Goal: Information Seeking & Learning: Find specific page/section

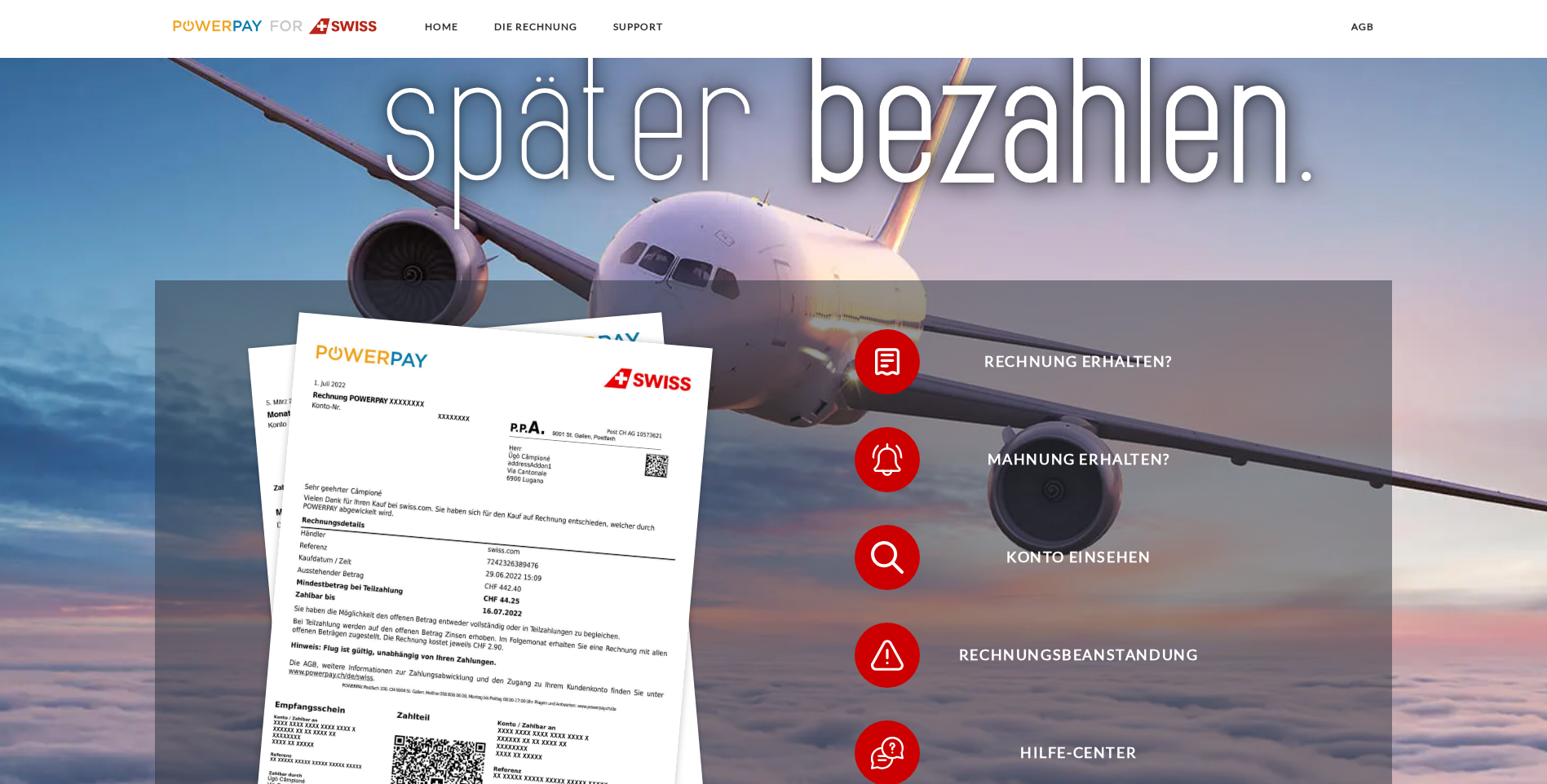
scroll to position [326, 0]
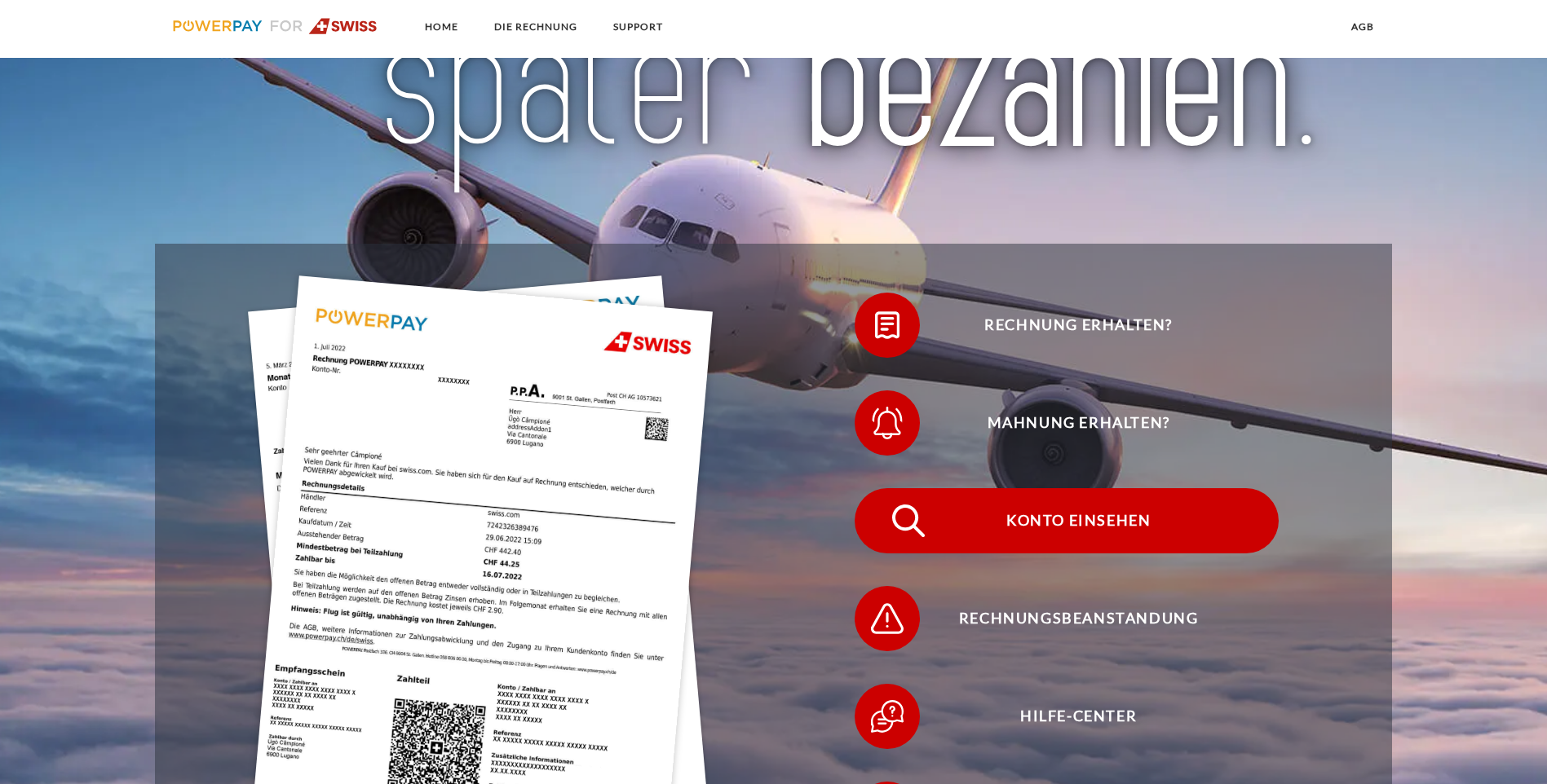
click at [878, 489] on span "Konto einsehen" at bounding box center [1078, 521] width 400 height 66
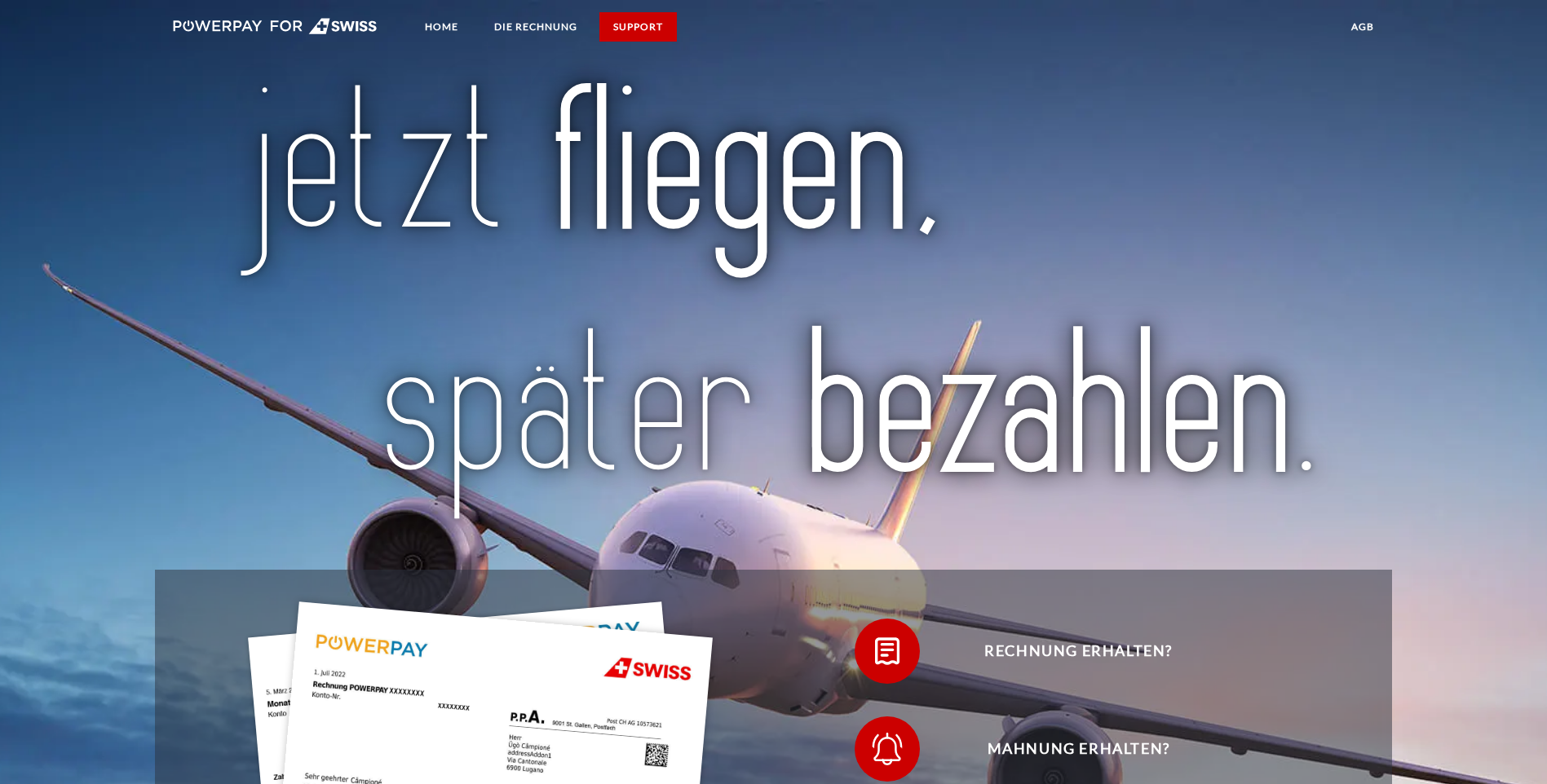
click at [651, 26] on link "SUPPORT" at bounding box center [638, 26] width 78 height 29
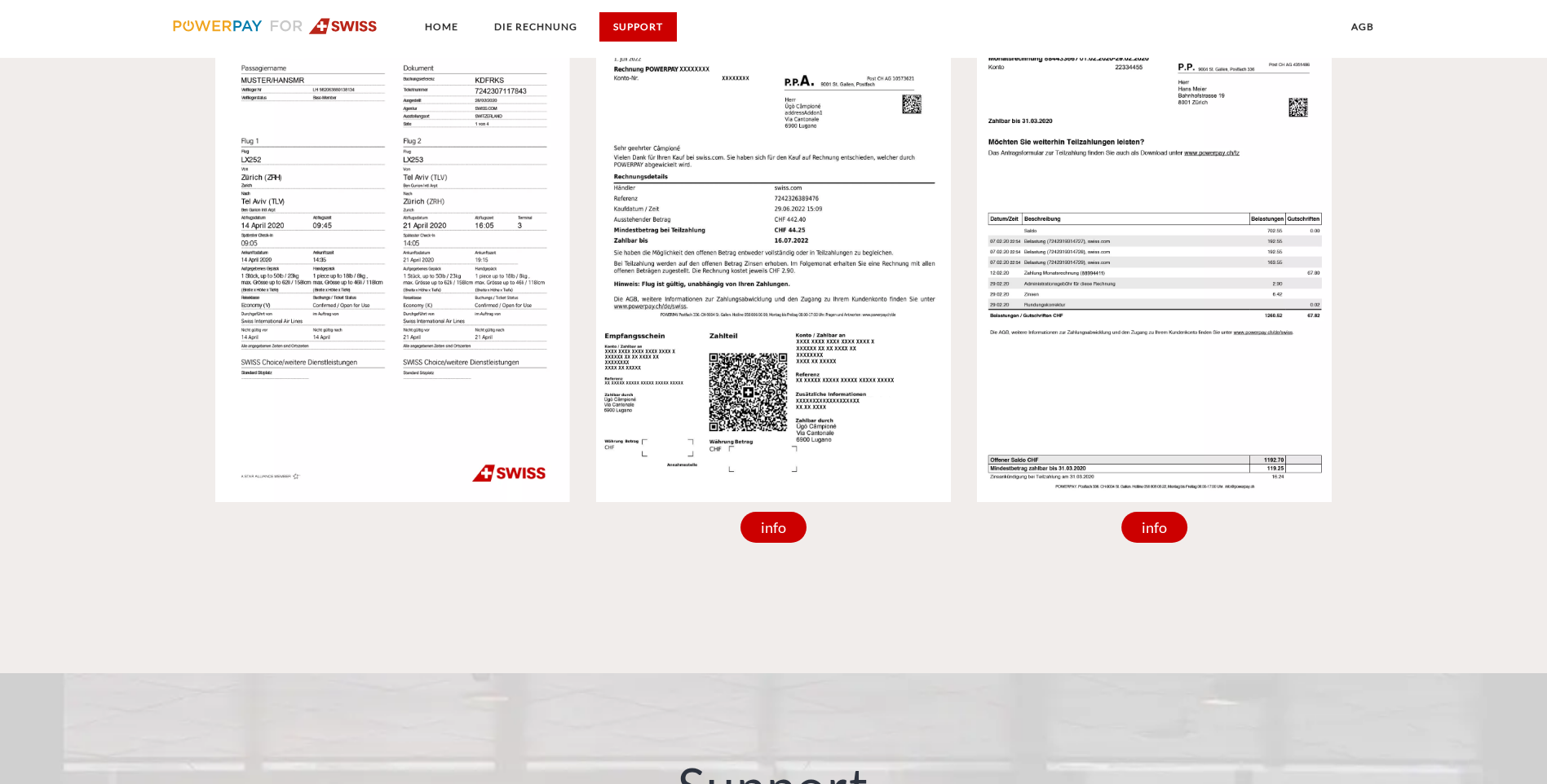
scroll to position [2150, 0]
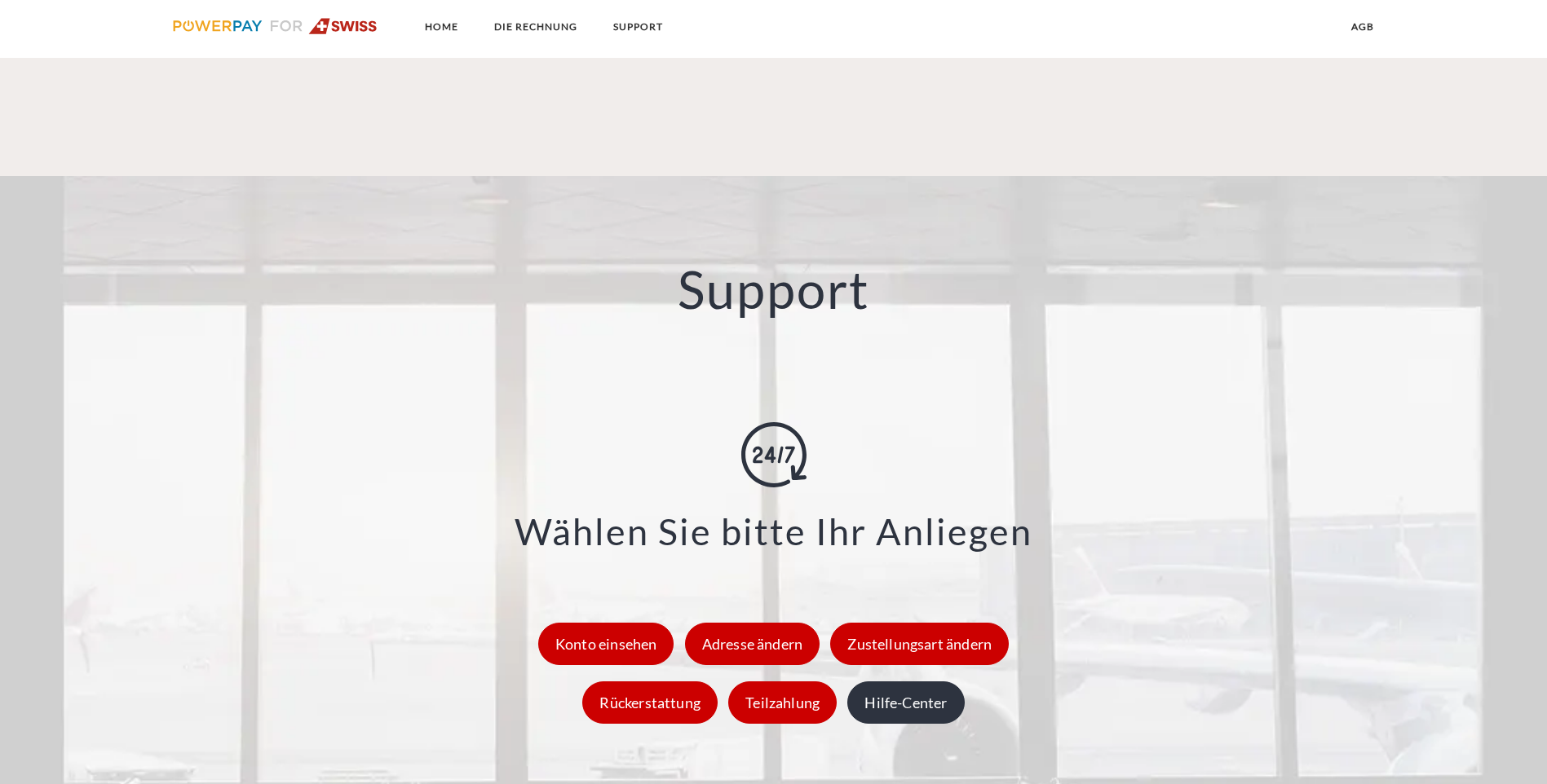
click at [940, 681] on div "Hilfe-Center" at bounding box center [906, 702] width 117 height 42
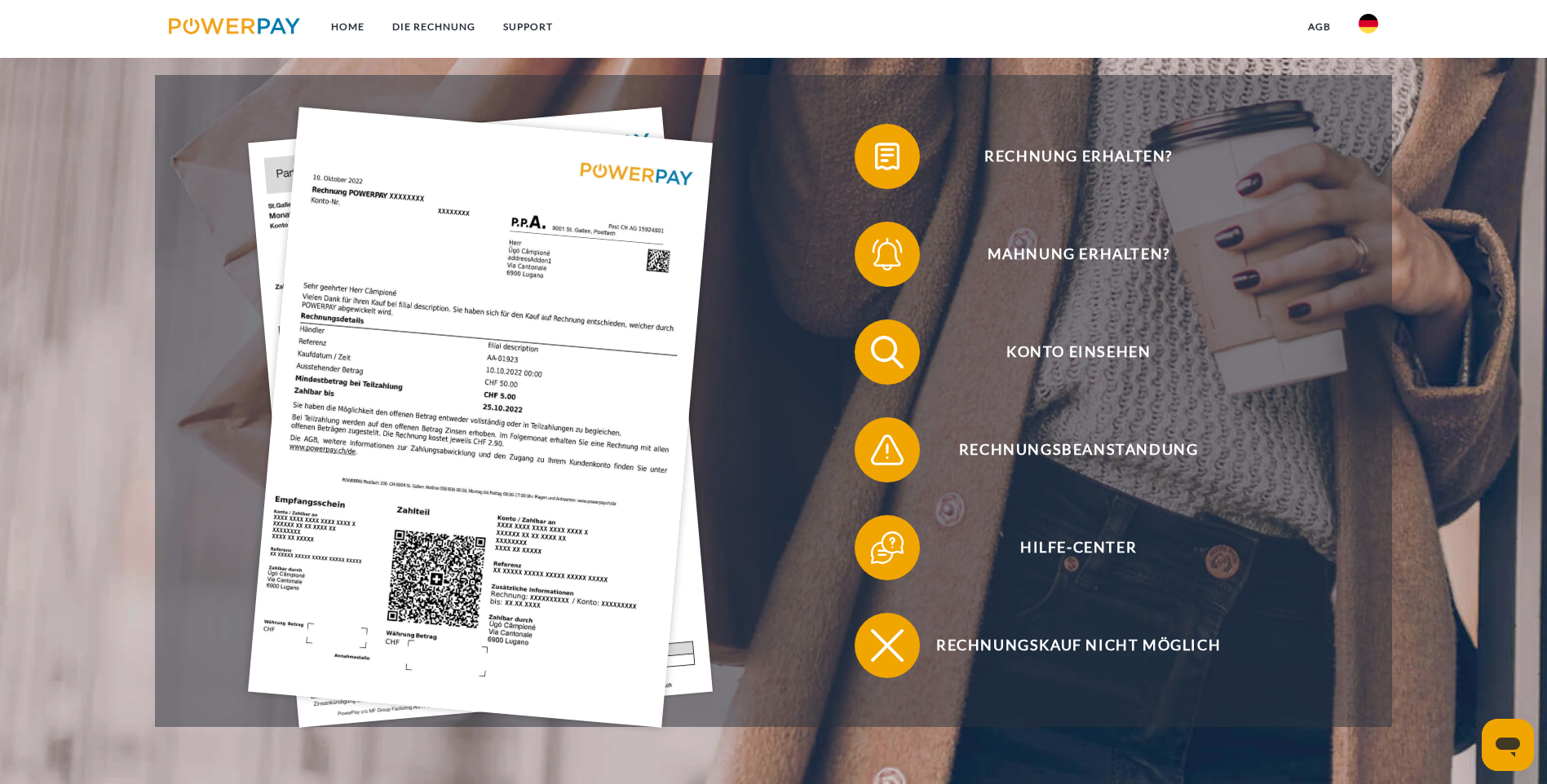
scroll to position [407, 0]
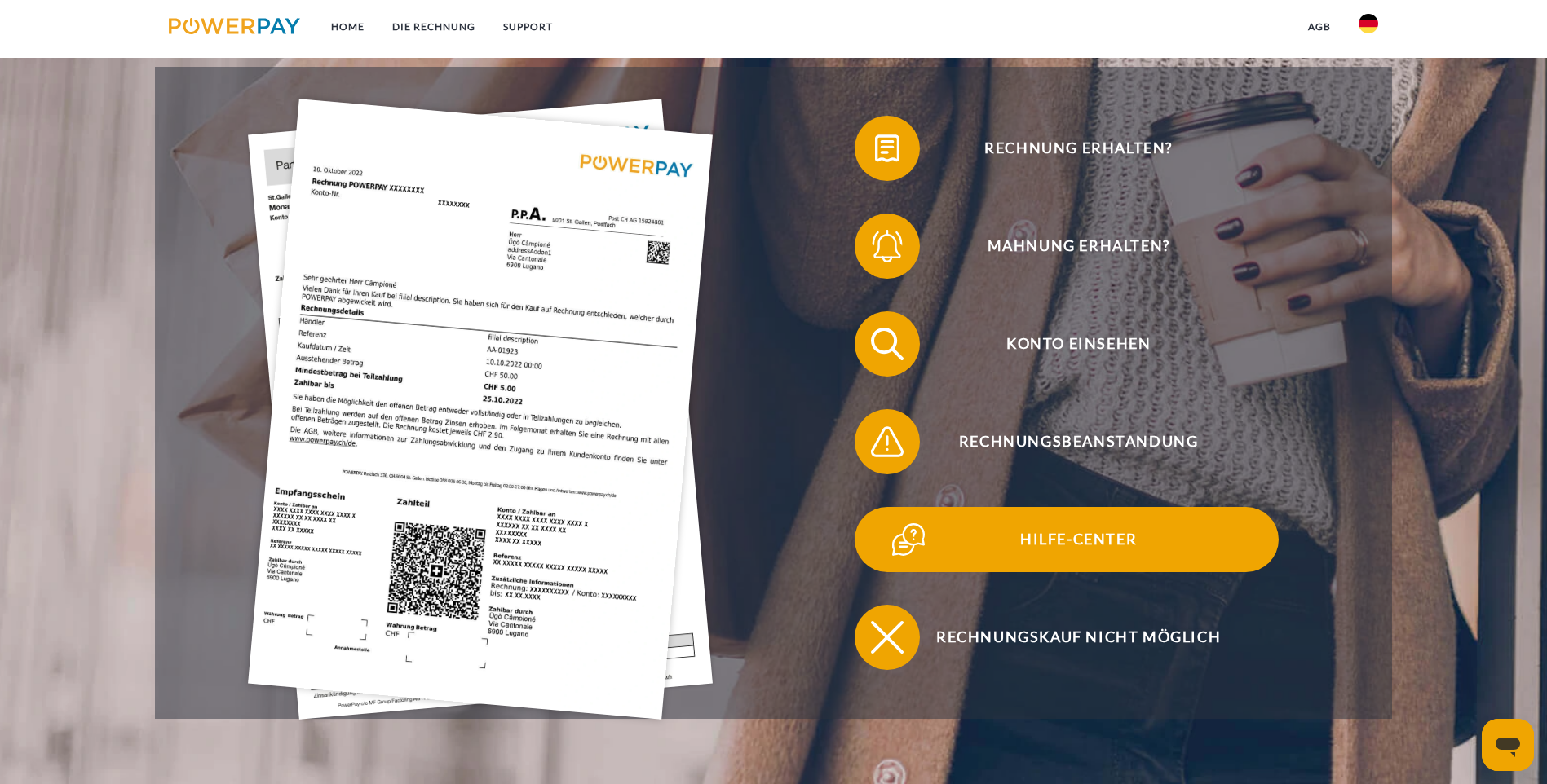
click at [878, 507] on span "Hilfe-Center" at bounding box center [1078, 540] width 400 height 66
